Goal: Book appointment/travel/reservation

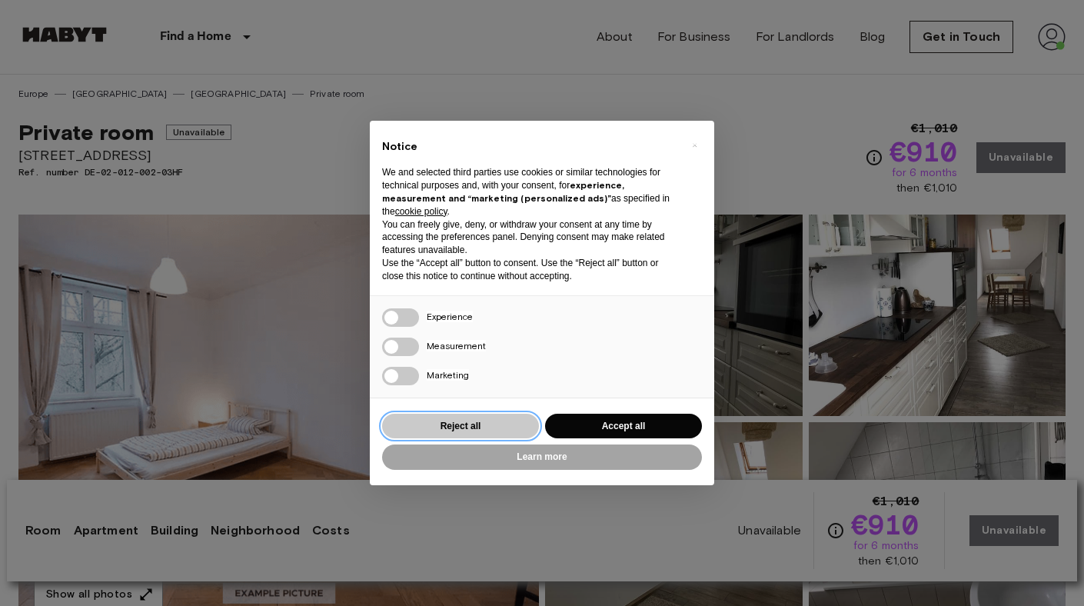
click at [507, 434] on button "Reject all" at bounding box center [460, 426] width 157 height 25
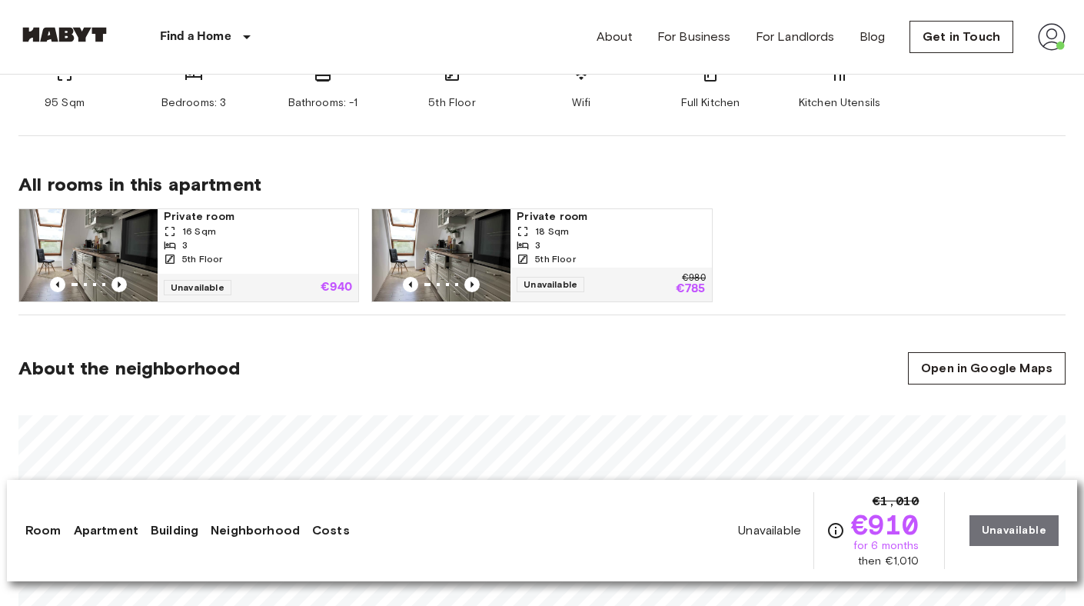
scroll to position [757, 0]
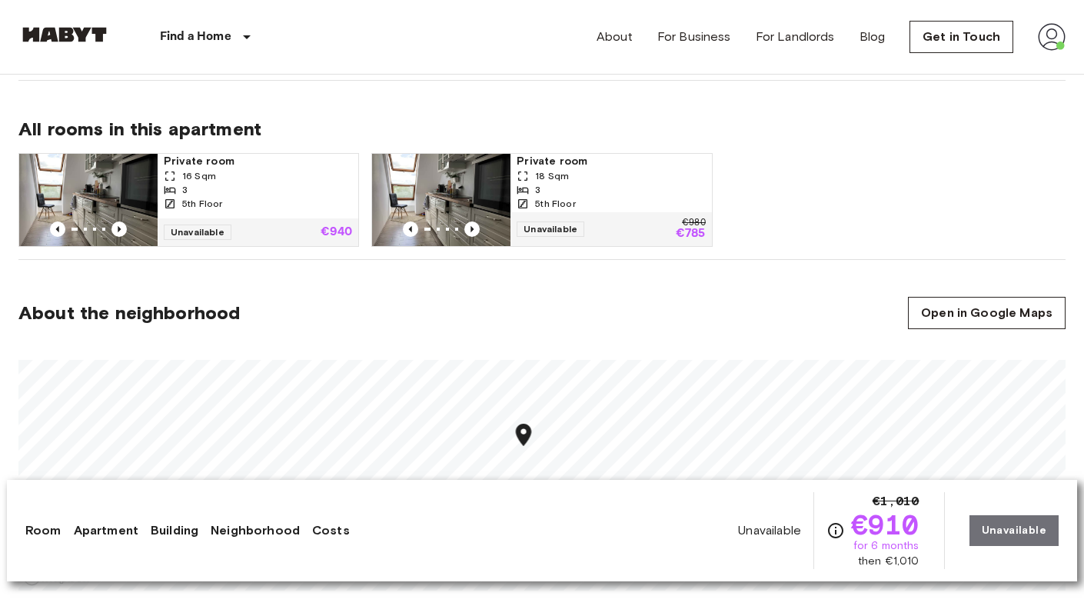
click at [877, 287] on section "About the neighborhood Open in Google Maps" at bounding box center [541, 435] width 1047 height 350
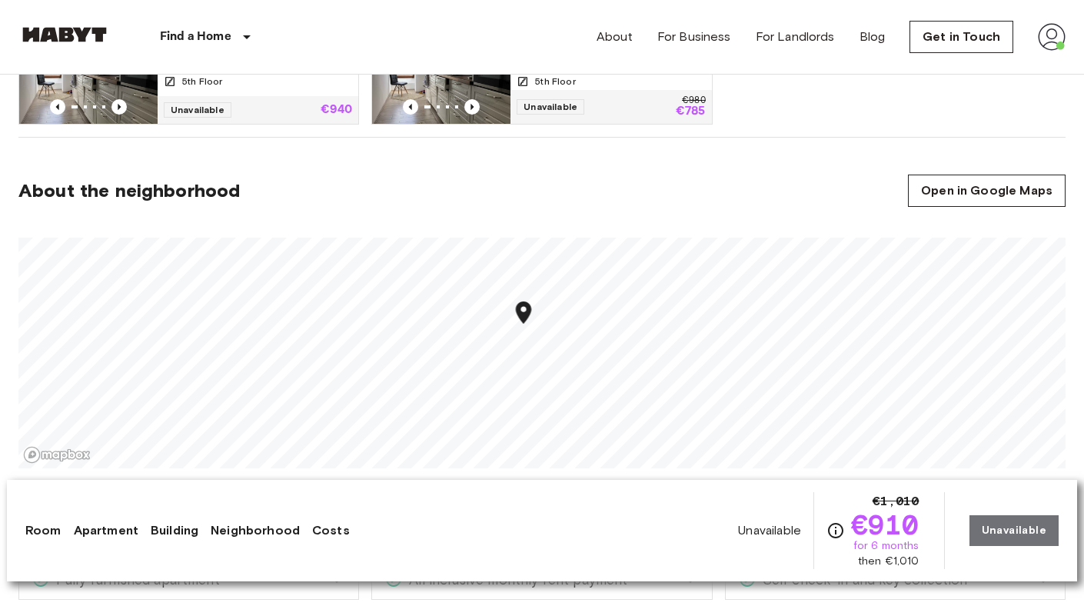
scroll to position [922, 0]
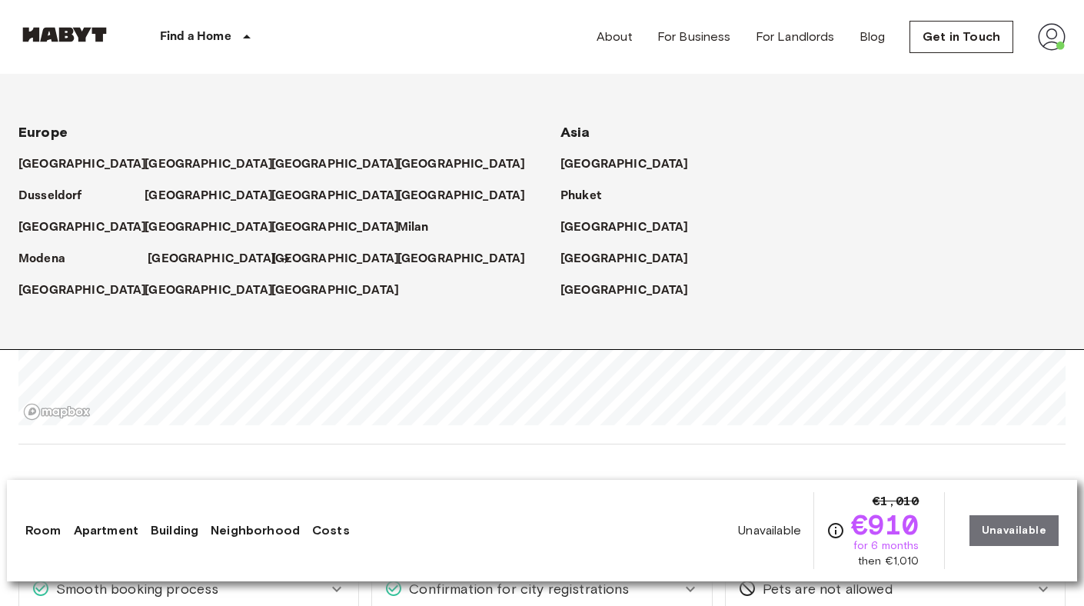
click at [173, 254] on p "[GEOGRAPHIC_DATA]" at bounding box center [212, 259] width 128 height 18
click at [174, 262] on p "[GEOGRAPHIC_DATA]" at bounding box center [212, 259] width 128 height 18
click at [281, 258] on icon at bounding box center [285, 259] width 8 height 8
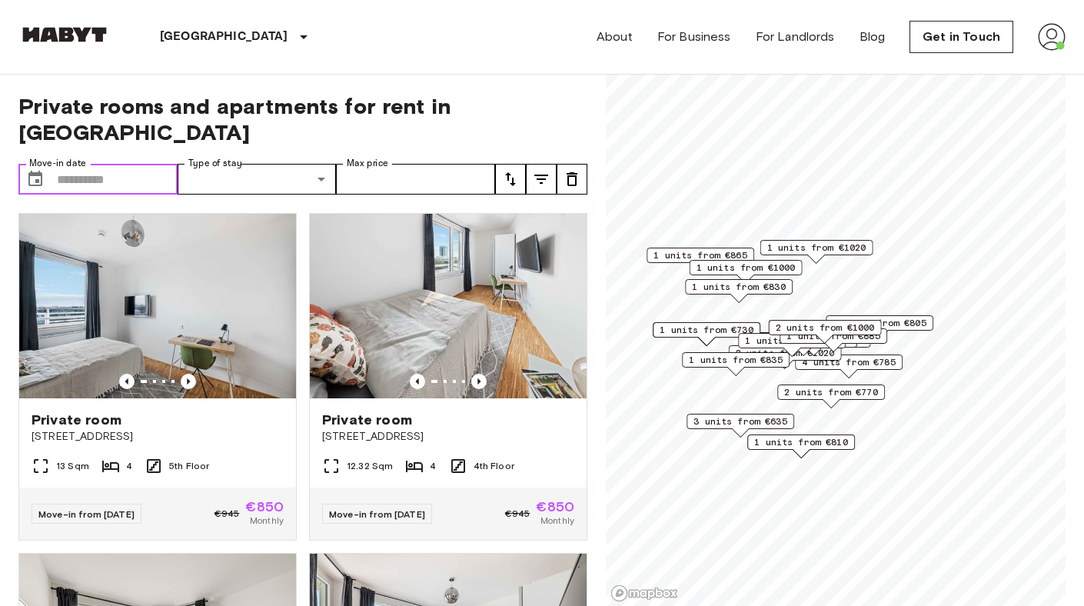
click at [130, 164] on input "Move-in date" at bounding box center [117, 179] width 121 height 31
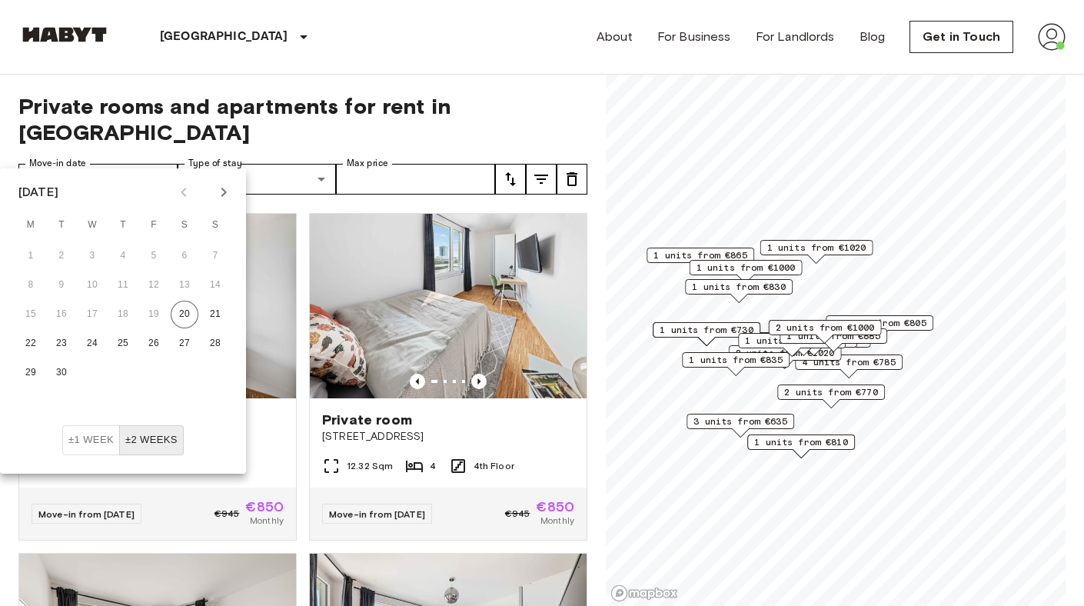
click at [224, 187] on icon "Next month" at bounding box center [223, 192] width 18 height 18
click at [115, 371] on button "30" at bounding box center [123, 373] width 28 height 28
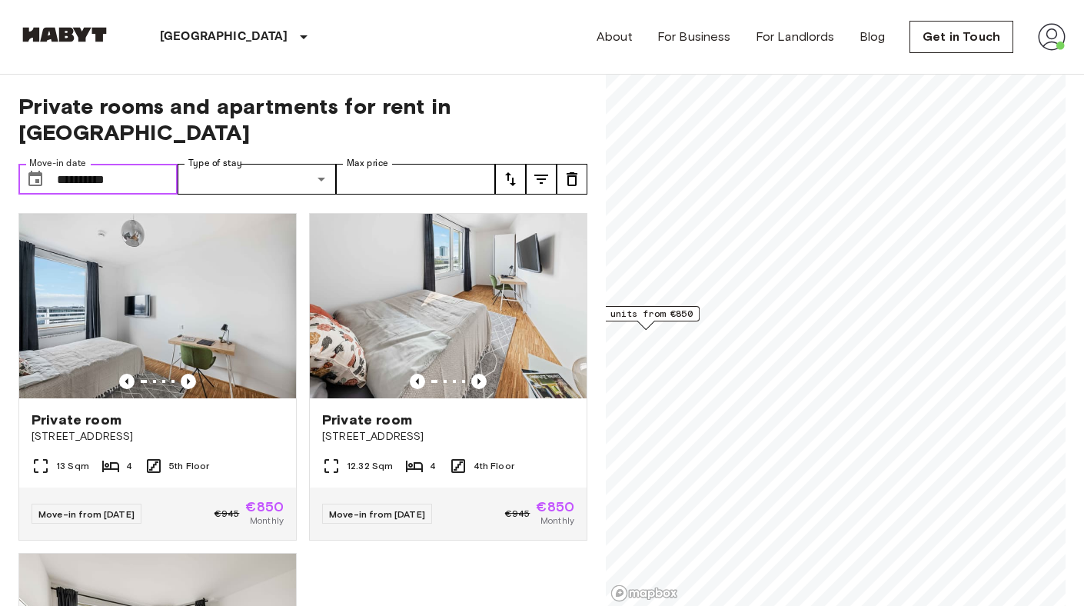
click at [691, 313] on span "1 units from €850" at bounding box center [646, 314] width 94 height 14
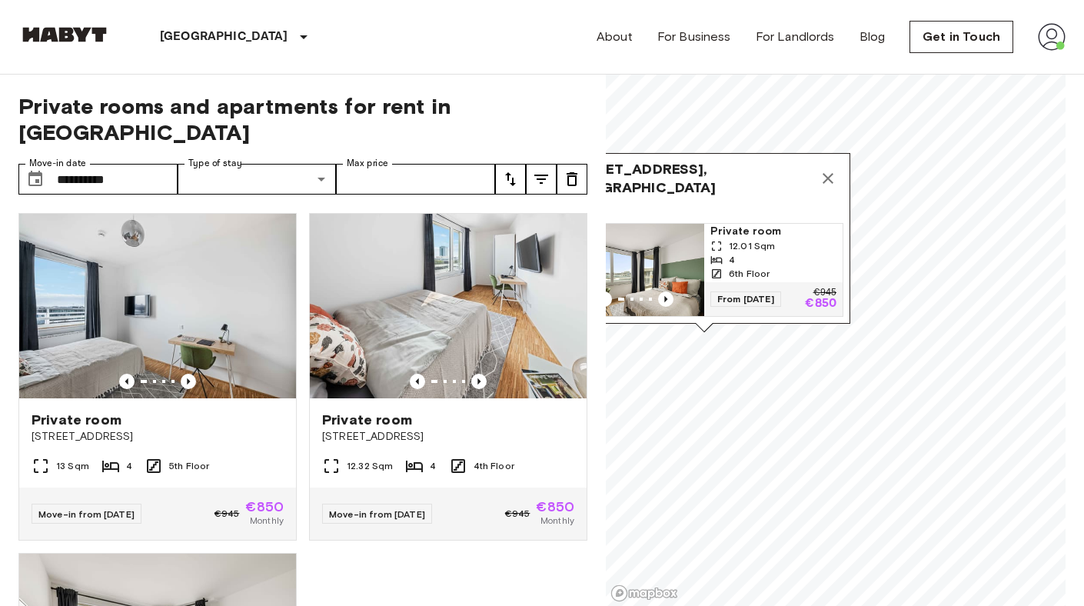
click at [826, 185] on icon "Map marker" at bounding box center [828, 178] width 18 height 18
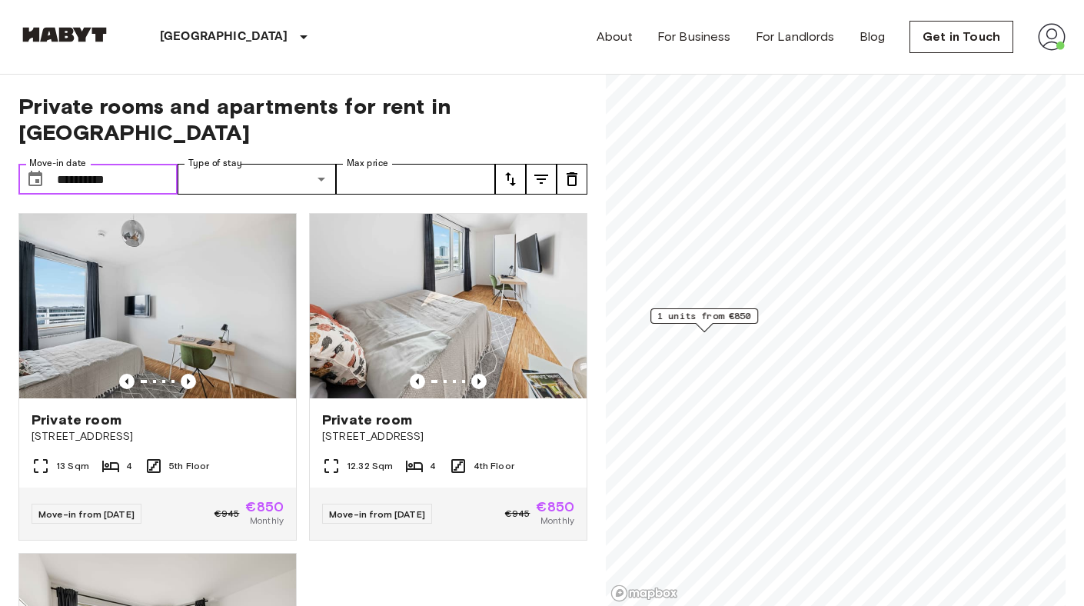
click at [151, 164] on input "**********" at bounding box center [117, 179] width 121 height 31
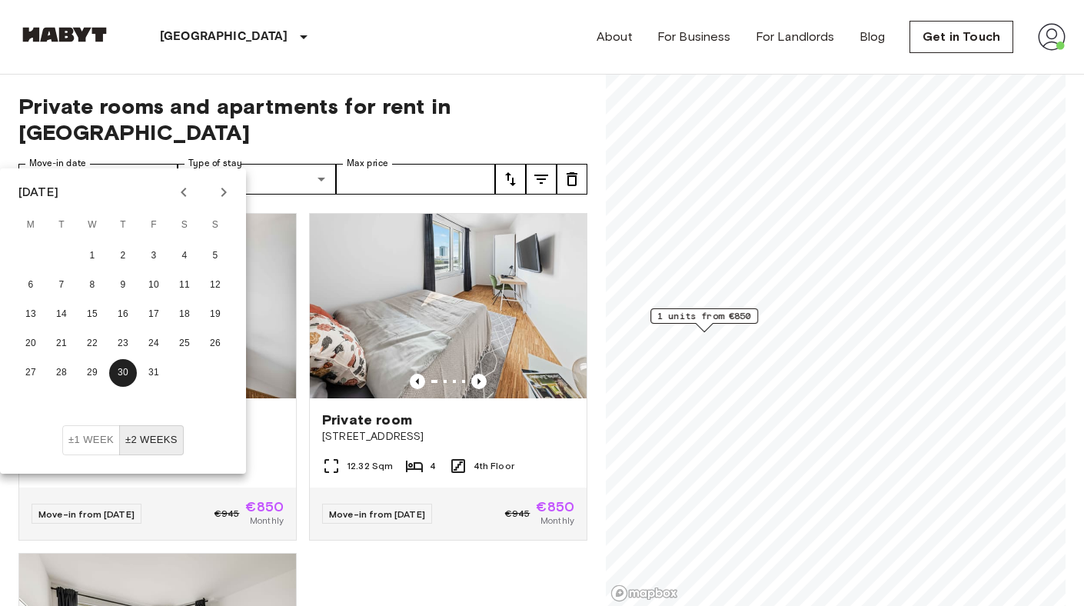
click at [230, 195] on icon "Next month" at bounding box center [223, 192] width 18 height 18
click at [185, 254] on button "1" at bounding box center [185, 256] width 28 height 28
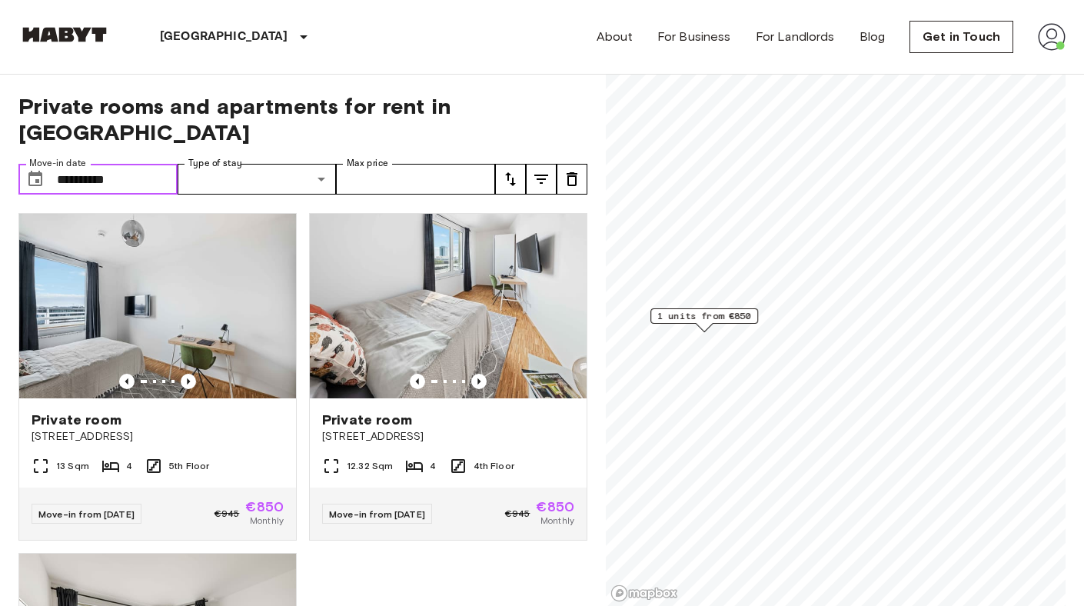
click at [155, 164] on input "**********" at bounding box center [117, 179] width 121 height 31
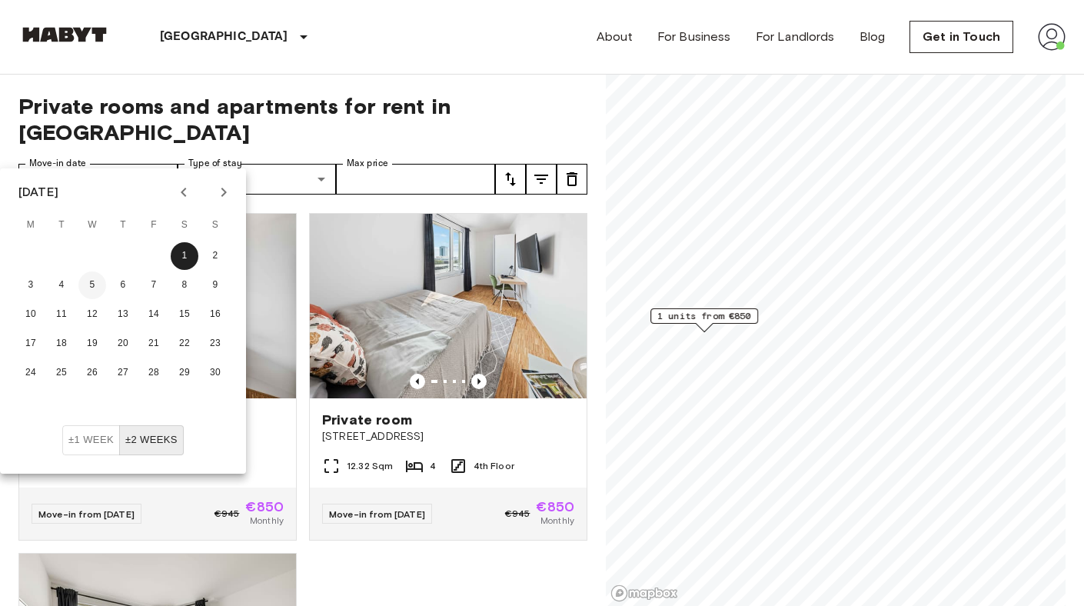
click at [93, 288] on button "5" at bounding box center [92, 285] width 28 height 28
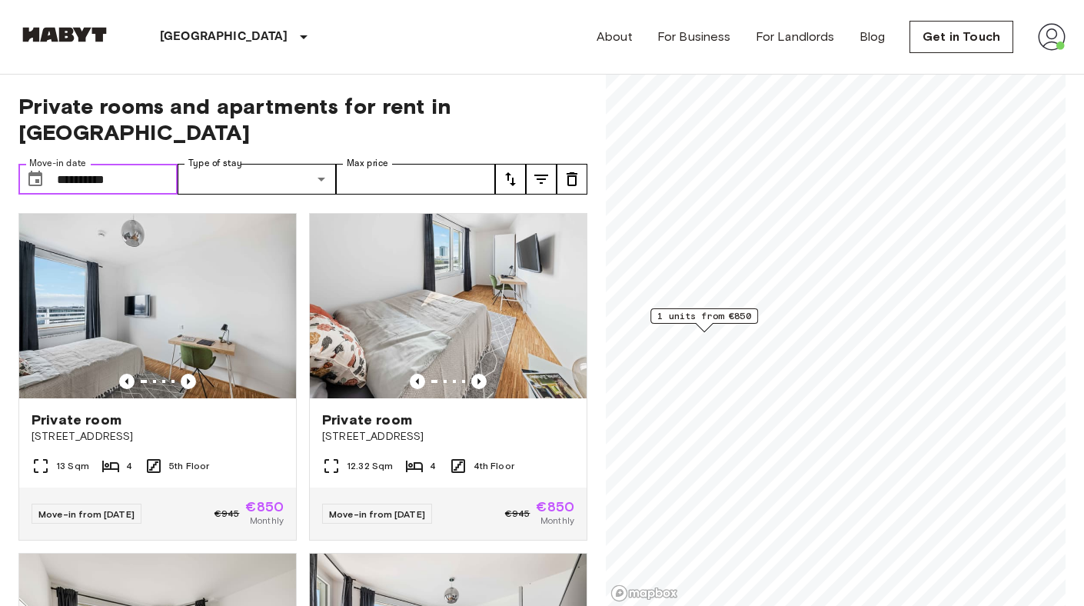
click at [158, 164] on input "**********" at bounding box center [117, 179] width 121 height 31
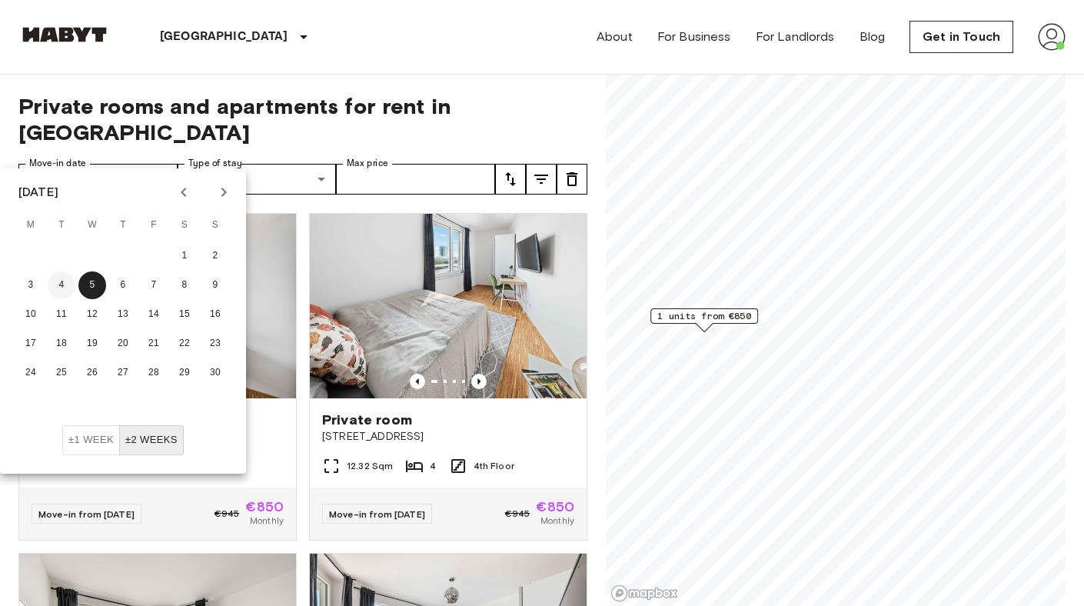
click at [61, 284] on button "4" at bounding box center [62, 285] width 28 height 28
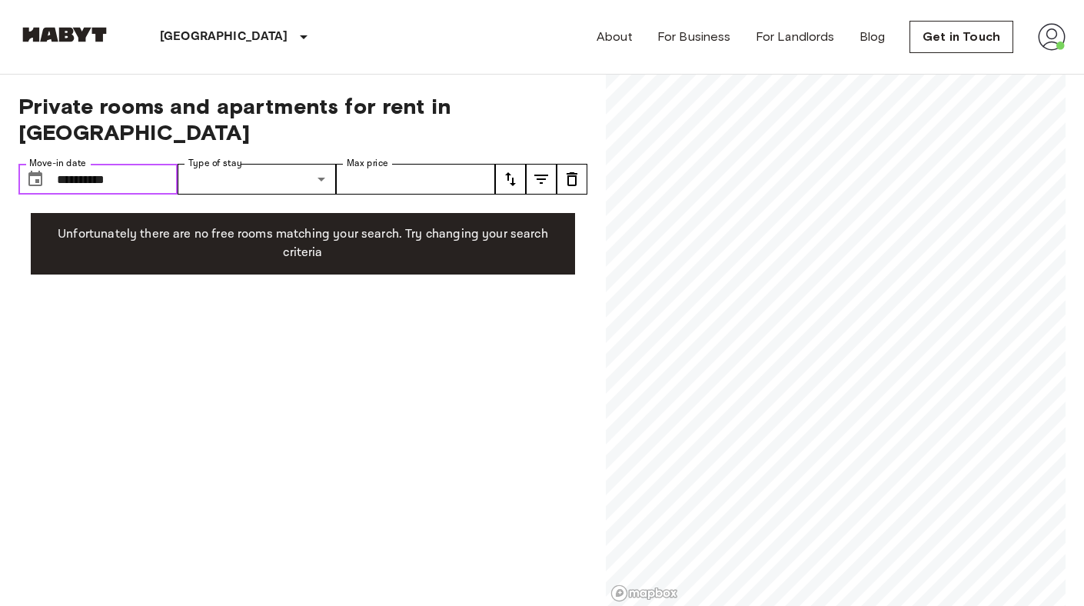
click at [129, 164] on input "**********" at bounding box center [117, 179] width 121 height 31
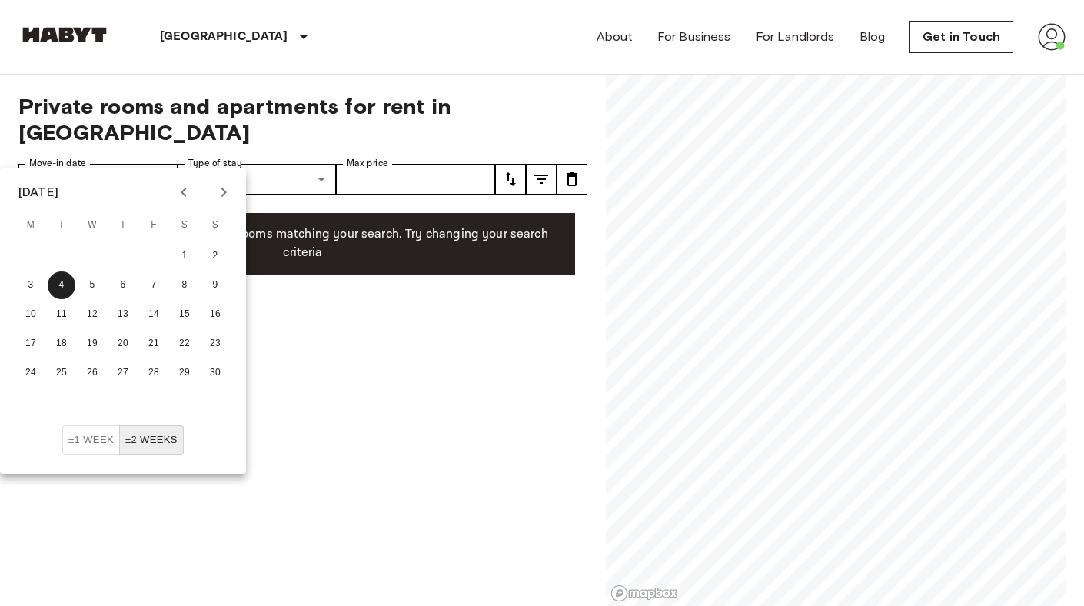
click at [220, 184] on icon "Next month" at bounding box center [223, 192] width 18 height 18
click at [91, 370] on button "31" at bounding box center [92, 373] width 28 height 28
type input "**********"
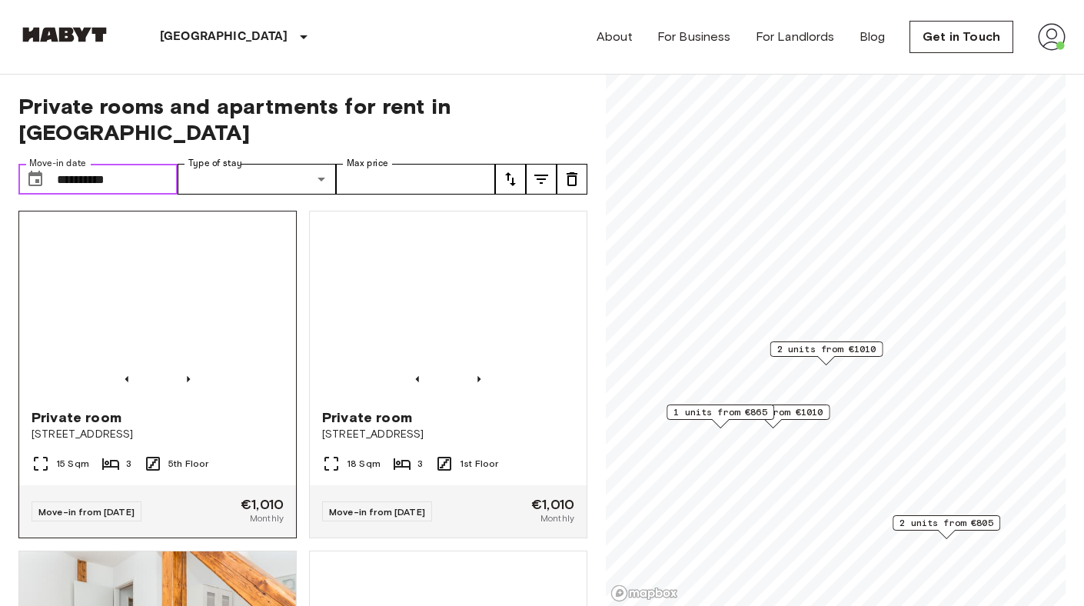
scroll to position [2, 0]
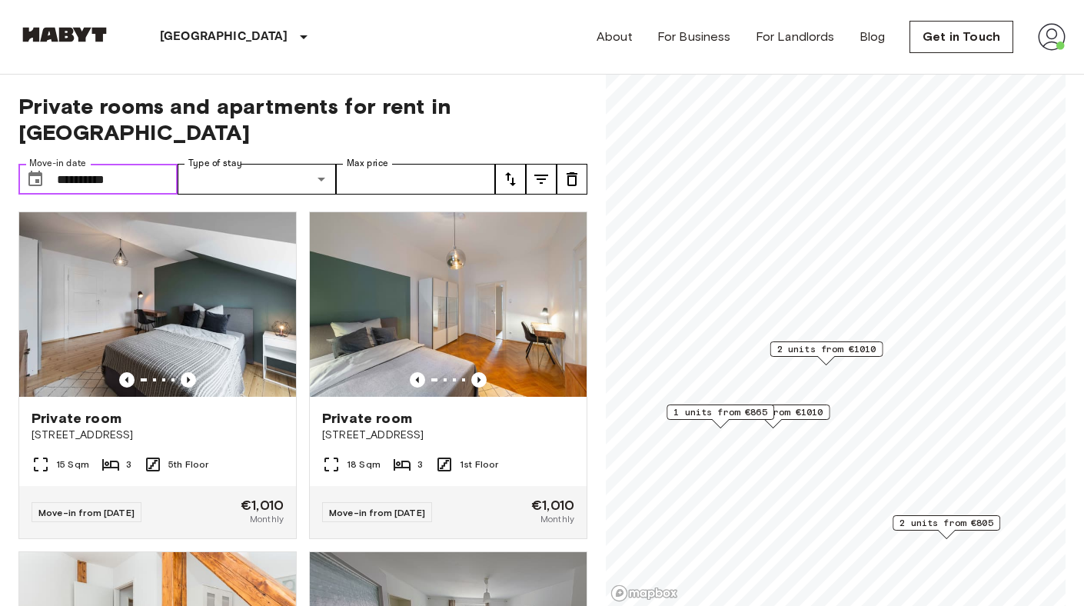
click at [828, 348] on span "2 units from €1010" at bounding box center [826, 349] width 99 height 14
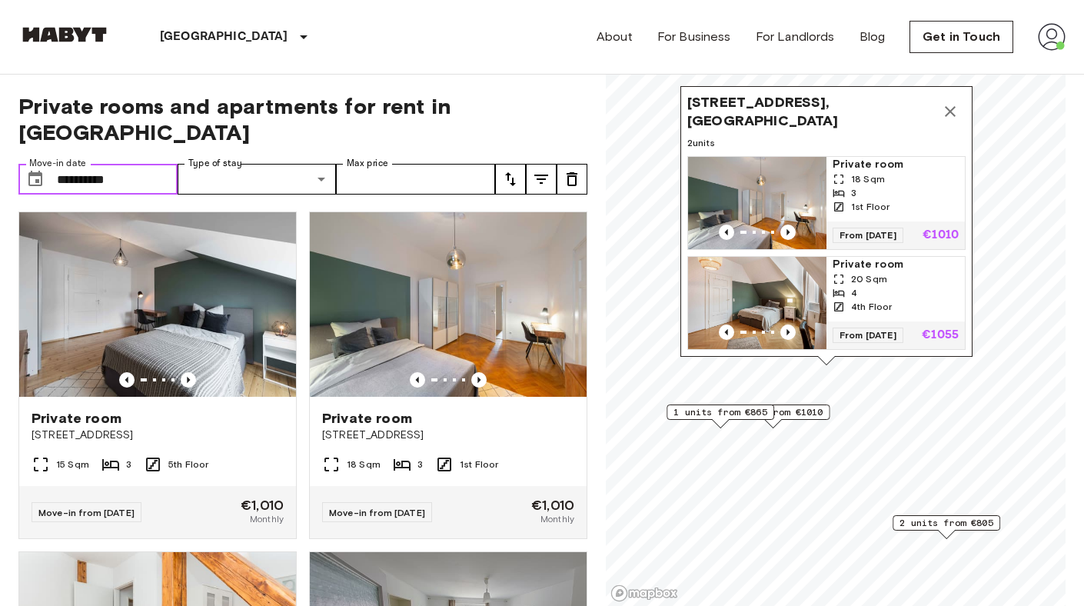
click at [952, 108] on icon "Map marker" at bounding box center [950, 111] width 11 height 11
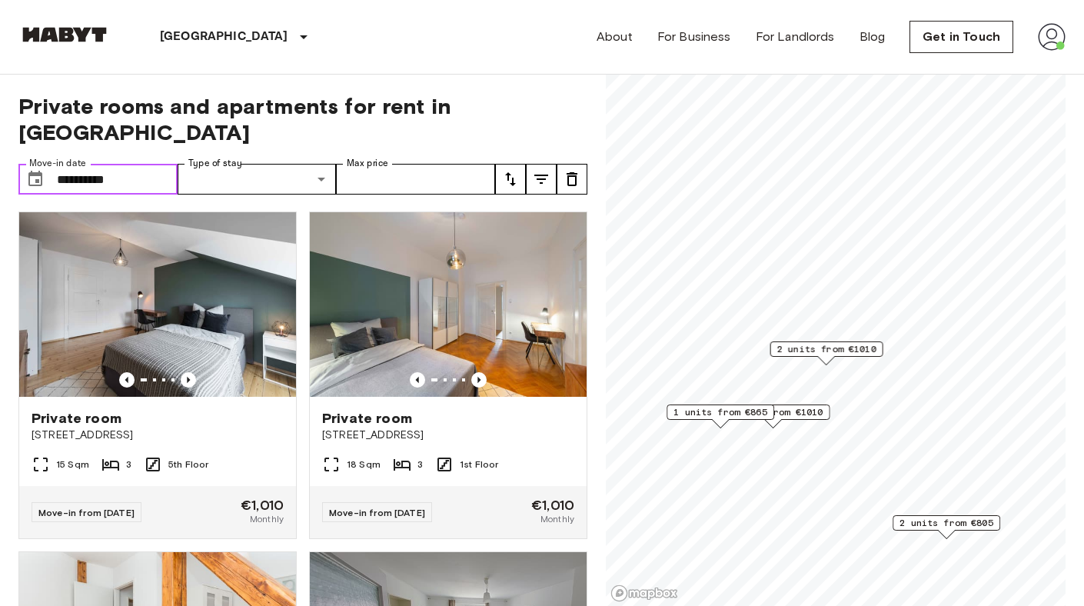
click at [949, 521] on span "2 units from €805" at bounding box center [946, 523] width 94 height 14
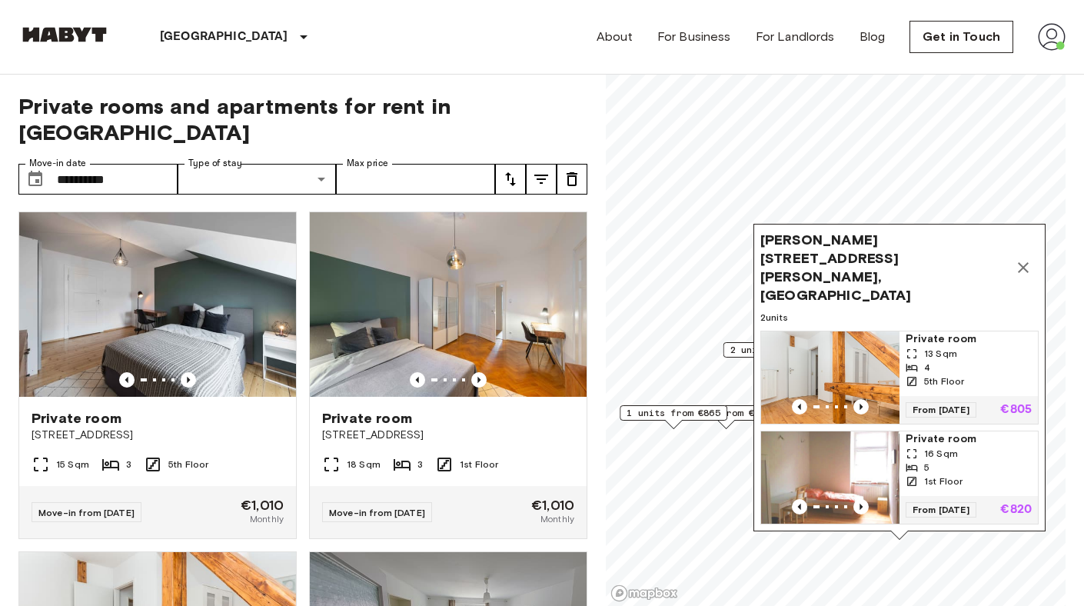
drag, startPoint x: 900, startPoint y: 268, endPoint x: 853, endPoint y: 269, distance: 46.9
click at [853, 264] on div "[PERSON_NAME][STREET_ADDRESS][PERSON_NAME], [GEOGRAPHIC_DATA] 2 units Private r…" at bounding box center [899, 377] width 292 height 307
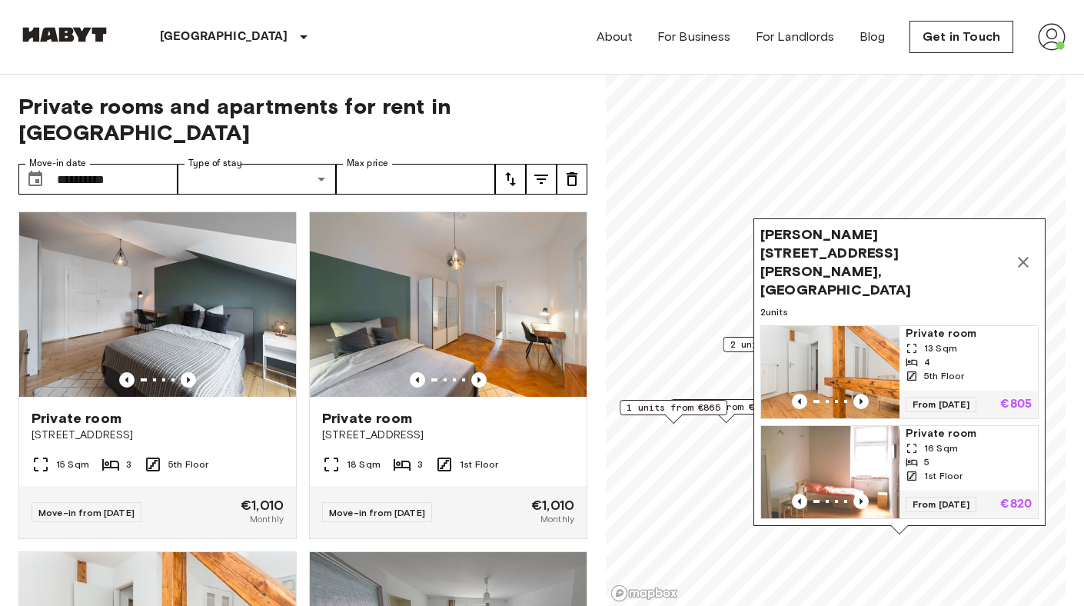
click at [1029, 271] on icon "Map marker" at bounding box center [1023, 262] width 18 height 18
